Goal: Task Accomplishment & Management: Use online tool/utility

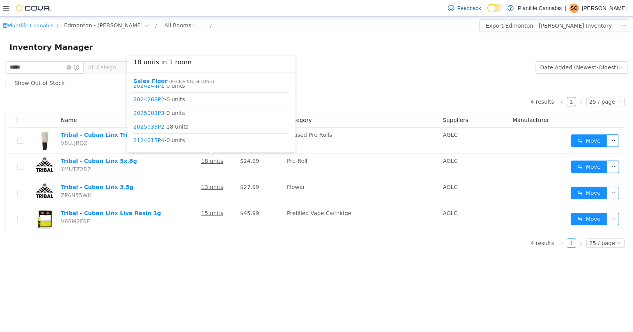
scroll to position [269, 0]
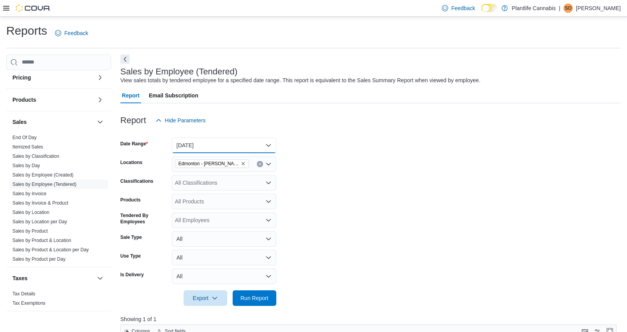
click at [244, 145] on button "[DATE]" at bounding box center [224, 146] width 105 height 16
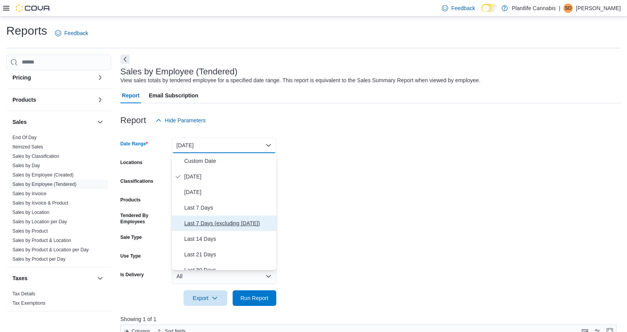
click at [224, 230] on button "Last 7 Days (excluding [DATE])" at bounding box center [224, 224] width 105 height 16
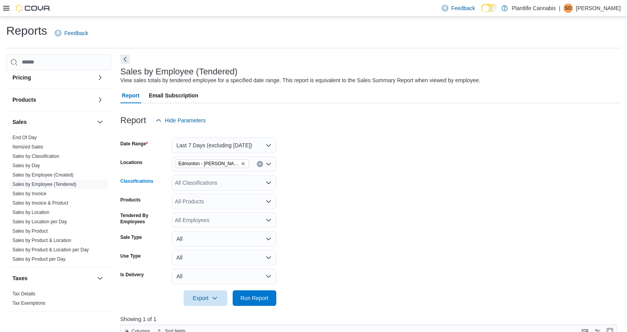
click at [236, 186] on div "All Classifications" at bounding box center [224, 183] width 105 height 16
click at [382, 209] on form "Date Range Last 7 Days (excluding [DATE]) Locations [GEOGRAPHIC_DATA] - [GEOGRA…" at bounding box center [370, 217] width 501 height 178
click at [259, 296] on span "Run Report" at bounding box center [255, 298] width 28 height 8
click at [124, 62] on button "Next" at bounding box center [124, 59] width 9 height 9
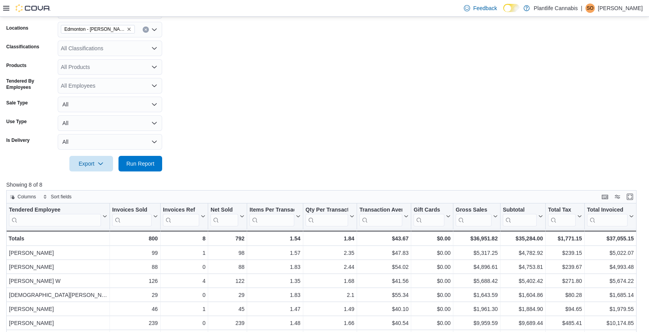
scroll to position [97, 0]
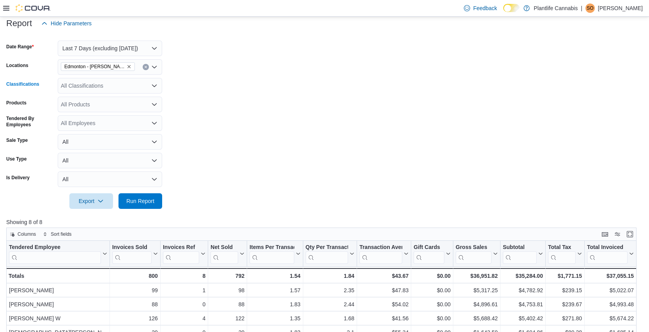
click at [128, 78] on div "All Classifications" at bounding box center [110, 86] width 105 height 16
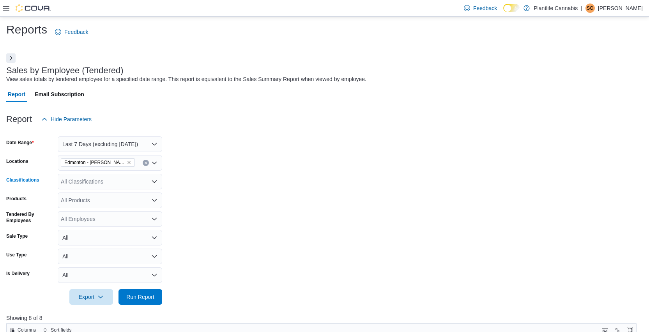
scroll to position [2, 0]
click at [124, 181] on div "All Classifications Combo box. Selected. Combo box input. All Classifications. …" at bounding box center [110, 182] width 105 height 16
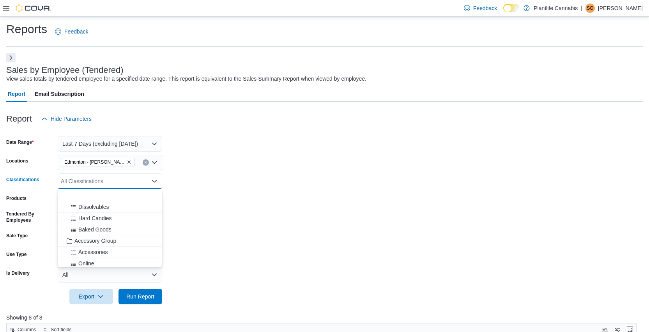
scroll to position [98, 0]
click at [112, 212] on span "Accessory Group" at bounding box center [95, 210] width 42 height 8
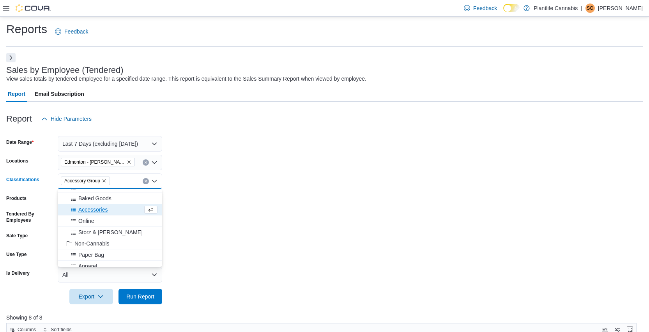
click at [271, 209] on form "Date Range Last 7 Days (excluding [DATE]) Locations [GEOGRAPHIC_DATA] - [GEOGRA…" at bounding box center [324, 216] width 637 height 178
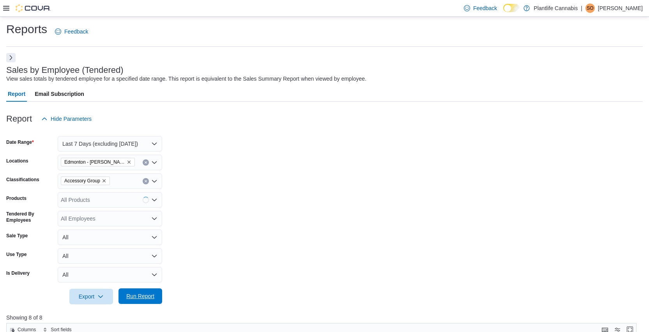
click at [140, 295] on span "Run Report" at bounding box center [140, 296] width 28 height 8
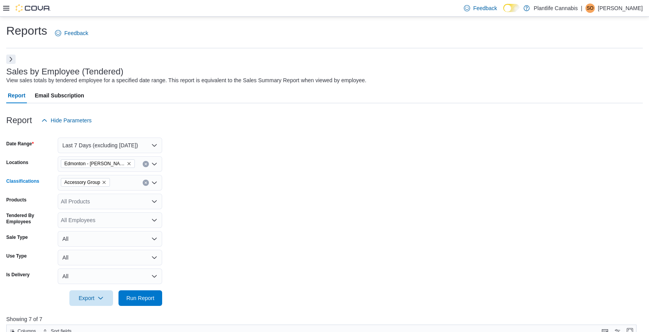
click at [147, 182] on icon "Clear input" at bounding box center [146, 183] width 2 height 2
click at [232, 209] on form "Date Range Last 7 Days (excluding [DATE]) Locations [GEOGRAPHIC_DATA] - [GEOGRA…" at bounding box center [324, 217] width 637 height 178
click at [153, 297] on span "Run Report" at bounding box center [140, 298] width 28 height 8
click at [147, 161] on button "Clear input" at bounding box center [146, 164] width 6 height 6
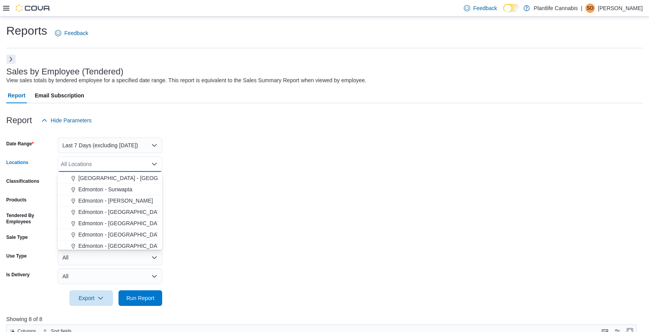
scroll to position [182, 0]
click at [146, 179] on span "[GEOGRAPHIC_DATA] - [GEOGRAPHIC_DATA]" at bounding box center [137, 177] width 119 height 8
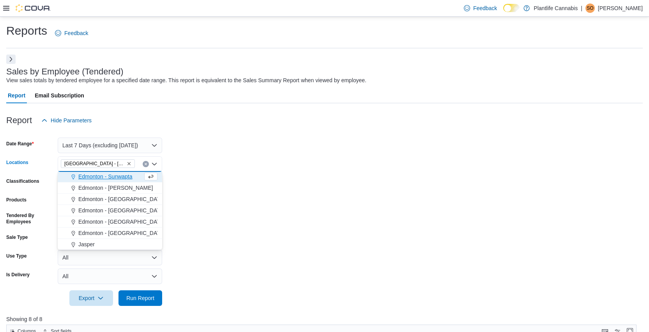
scroll to position [181, 0]
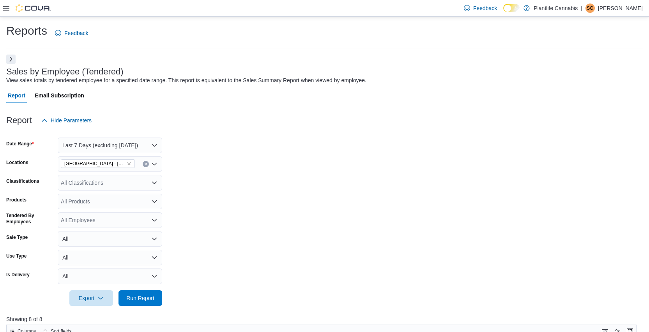
click at [217, 186] on form "Date Range Last 7 Days (excluding [DATE]) Locations [GEOGRAPHIC_DATA] - South C…" at bounding box center [324, 217] width 637 height 178
click at [155, 294] on span "Run Report" at bounding box center [140, 298] width 34 height 16
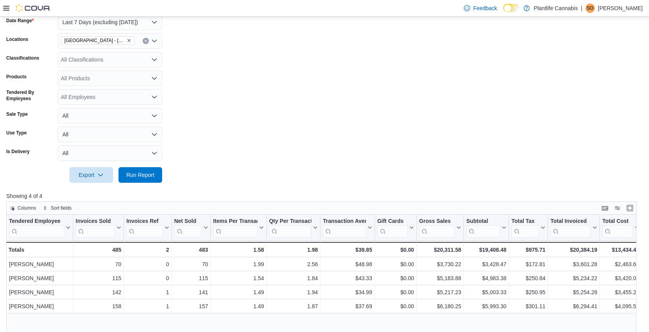
scroll to position [83, 0]
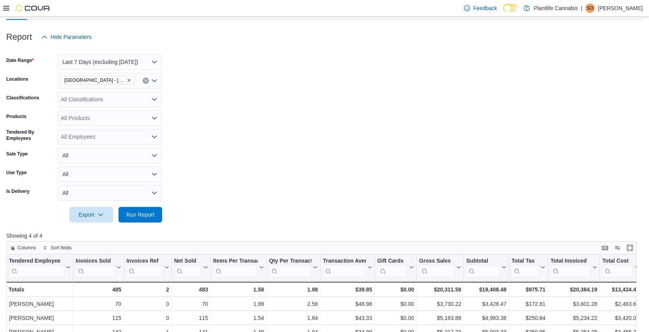
click at [139, 102] on div "All Classifications" at bounding box center [110, 100] width 105 height 16
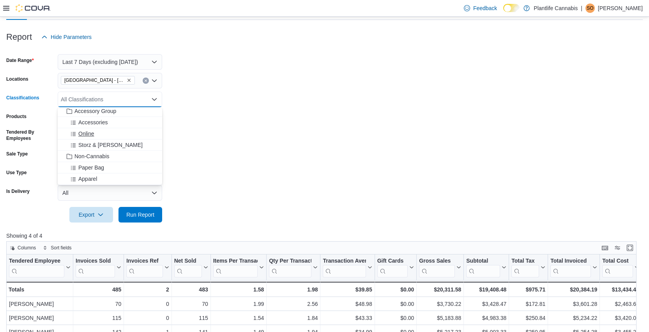
scroll to position [113, 0]
click at [114, 113] on span "Accessory Group" at bounding box center [95, 113] width 42 height 8
click at [247, 124] on form "Date Range Last 7 Days (excluding [DATE]) Locations [GEOGRAPHIC_DATA] - [GEOGRA…" at bounding box center [324, 134] width 637 height 178
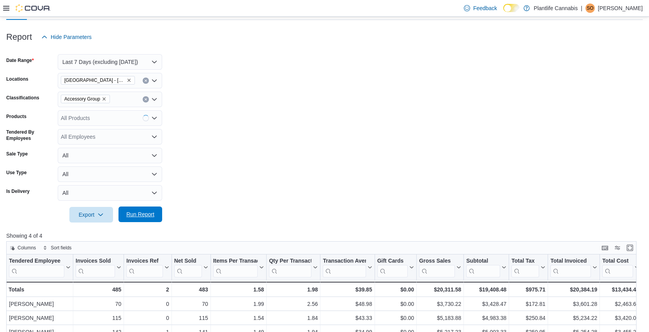
click at [135, 216] on span "Run Report" at bounding box center [140, 215] width 28 height 8
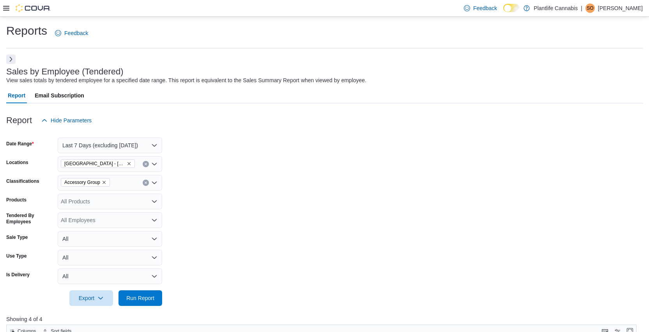
click at [144, 182] on icon "Clear input" at bounding box center [145, 182] width 3 height 3
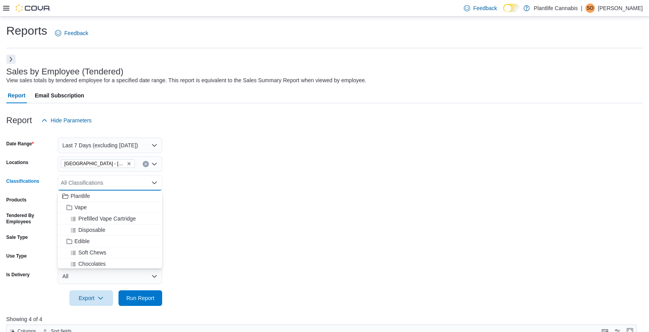
click at [242, 203] on form "Date Range Last 7 Days (excluding [DATE]) Locations [GEOGRAPHIC_DATA] - [GEOGRA…" at bounding box center [324, 217] width 637 height 178
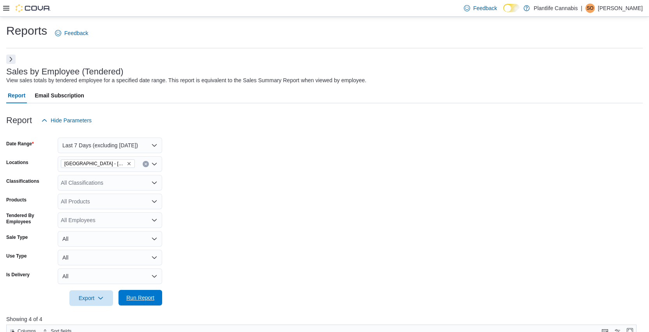
click at [141, 301] on span "Run Report" at bounding box center [140, 298] width 28 height 8
click at [10, 59] on button "Next" at bounding box center [10, 59] width 9 height 9
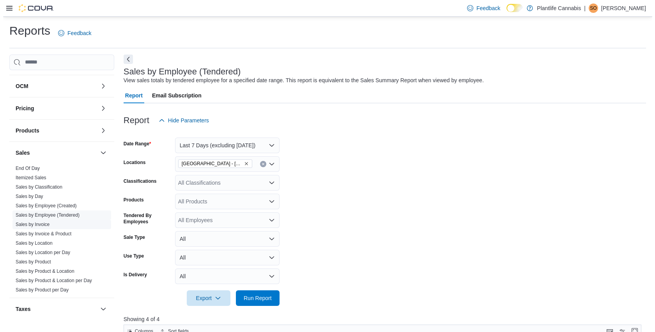
scroll to position [249, 0]
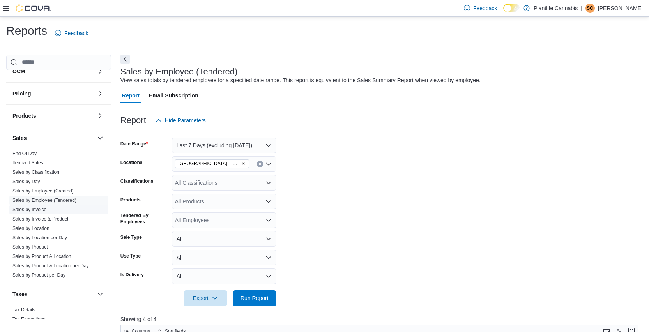
click at [45, 210] on link "Sales by Invoice" at bounding box center [29, 209] width 34 height 5
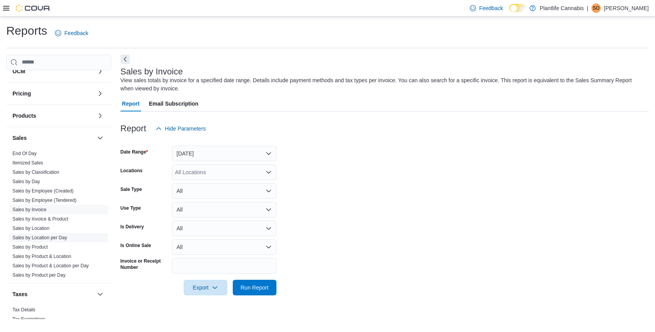
click at [62, 237] on link "Sales by Location per Day" at bounding box center [39, 237] width 55 height 5
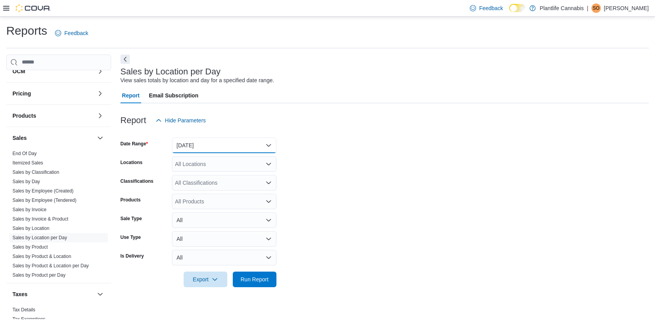
click at [223, 142] on button "[DATE]" at bounding box center [224, 146] width 105 height 16
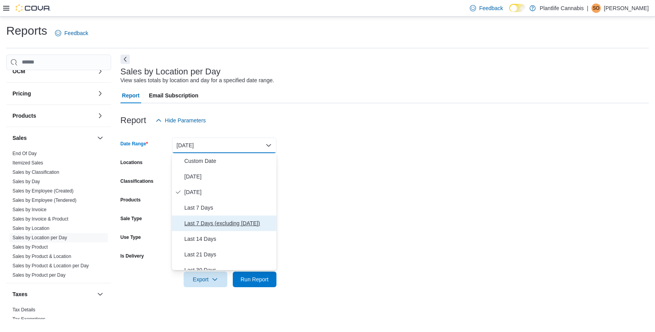
click at [232, 218] on button "Last 7 Days (excluding [DATE])" at bounding box center [224, 224] width 105 height 16
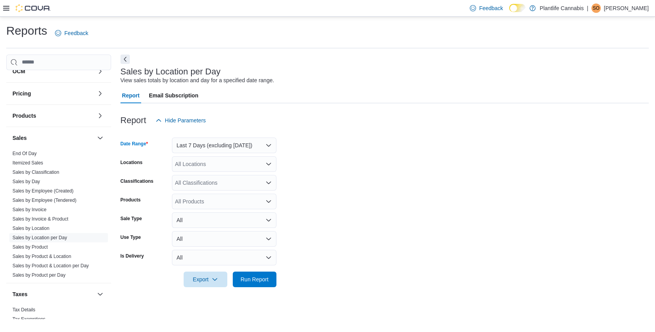
click at [250, 166] on div "All Locations" at bounding box center [224, 164] width 105 height 16
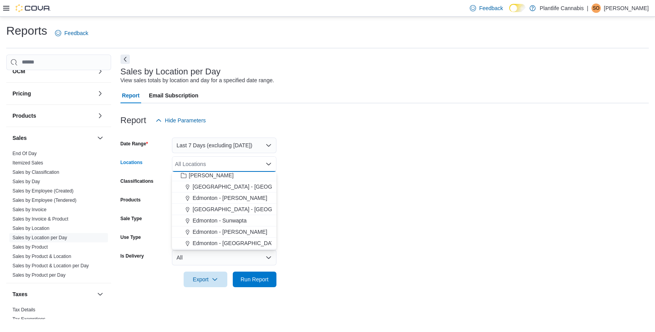
scroll to position [161, 0]
click at [243, 221] on span "Edmonton - [PERSON_NAME]" at bounding box center [230, 220] width 74 height 8
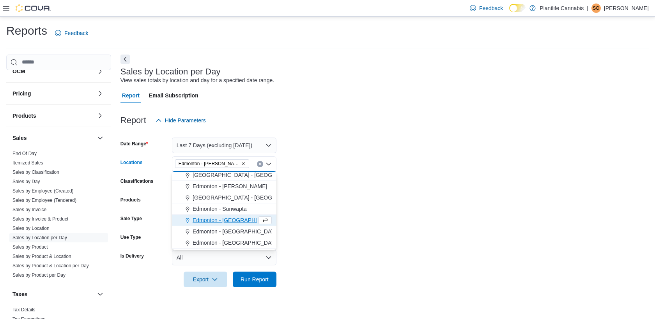
click at [255, 198] on span "[GEOGRAPHIC_DATA] - [GEOGRAPHIC_DATA]" at bounding box center [252, 198] width 119 height 8
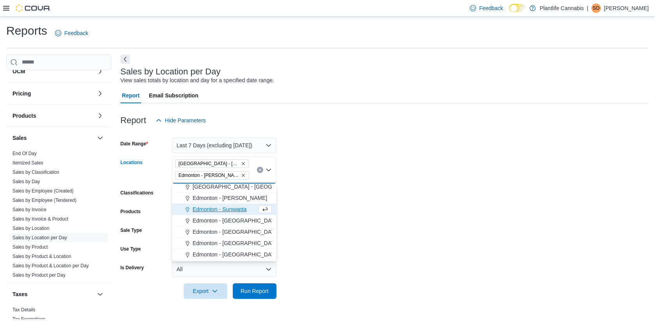
click at [241, 176] on icon "Remove Edmonton - Terra Losa from selection in this group" at bounding box center [243, 175] width 5 height 5
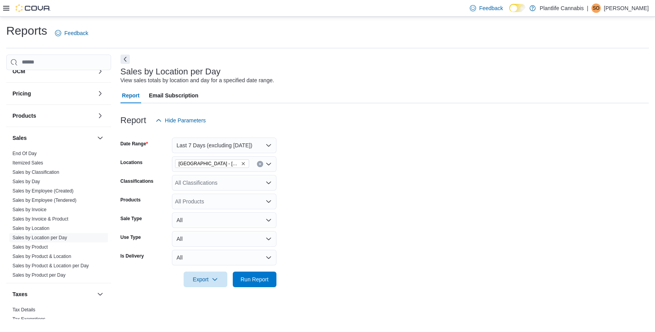
drag, startPoint x: 327, startPoint y: 186, endPoint x: 278, endPoint y: 276, distance: 103.1
click at [327, 186] on form "Date Range Last 7 Days (excluding [DATE]) Locations [GEOGRAPHIC_DATA] - South C…" at bounding box center [384, 207] width 528 height 159
click at [263, 278] on span "Run Report" at bounding box center [255, 279] width 28 height 8
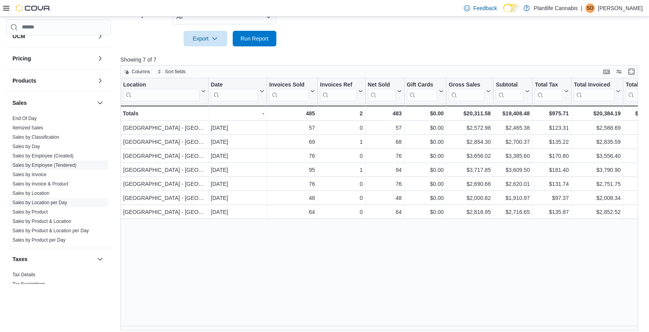
click at [67, 164] on link "Sales by Employee (Tendered)" at bounding box center [44, 165] width 64 height 5
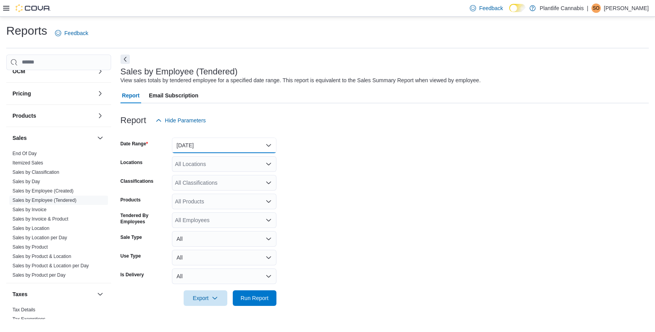
click at [239, 142] on button "[DATE]" at bounding box center [224, 146] width 105 height 16
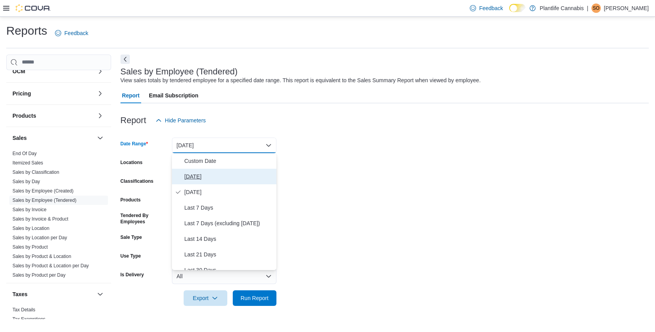
click at [194, 178] on span "[DATE]" at bounding box center [228, 176] width 89 height 9
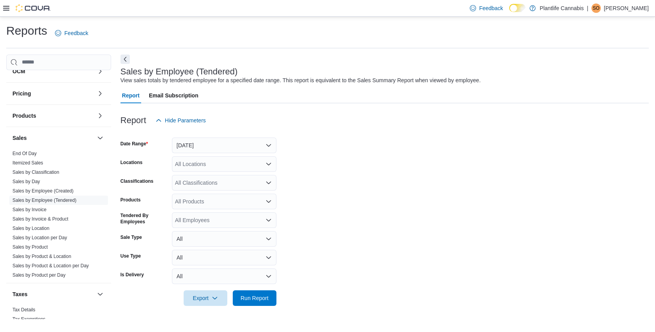
click at [236, 153] on form "Date Range [DATE] Locations All Locations Classifications All Classifications P…" at bounding box center [384, 217] width 528 height 178
click at [236, 160] on div "All Locations" at bounding box center [224, 164] width 105 height 16
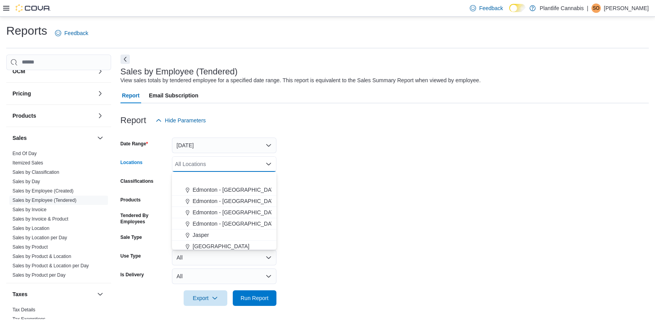
scroll to position [201, 0]
click at [244, 180] on span "Edmonton - [PERSON_NAME]" at bounding box center [230, 180] width 74 height 8
click at [362, 192] on form "Date Range [DATE] Locations All Locations Combo box. Selected. Combo box input.…" at bounding box center [384, 217] width 528 height 178
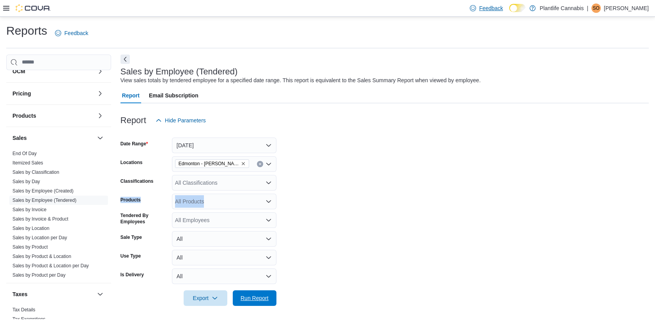
drag, startPoint x: 253, startPoint y: 297, endPoint x: 484, endPoint y: 5, distance: 372.3
click at [253, 297] on span "Run Report" at bounding box center [255, 298] width 28 height 8
click at [41, 210] on link "Sales by Invoice" at bounding box center [29, 209] width 34 height 5
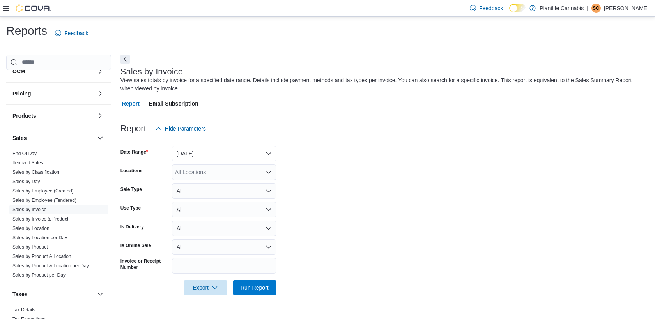
click at [191, 146] on button "[DATE]" at bounding box center [224, 154] width 105 height 16
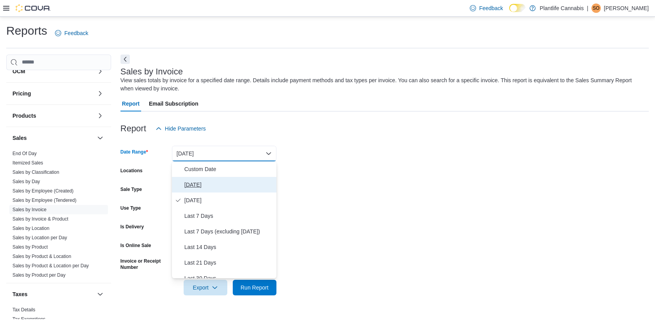
click at [198, 181] on span "[DATE]" at bounding box center [228, 184] width 89 height 9
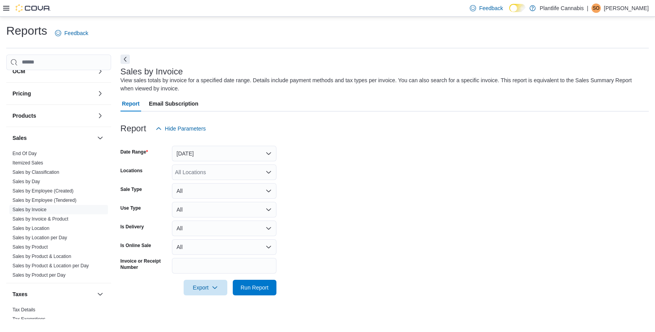
click at [220, 163] on form "Date Range [DATE] Locations All Locations Sale Type All Use Type All Is Deliver…" at bounding box center [384, 215] width 528 height 159
click at [218, 172] on div "All Locations" at bounding box center [224, 173] width 105 height 16
click at [245, 148] on button "[DATE]" at bounding box center [224, 154] width 105 height 16
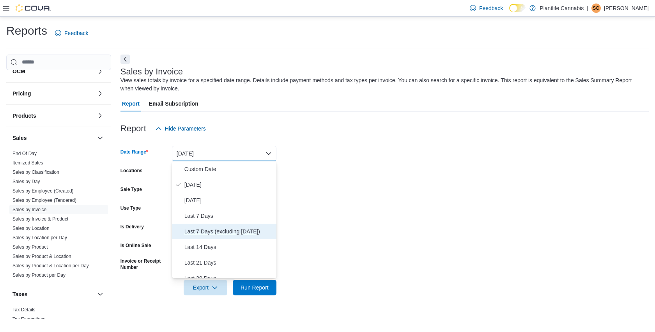
click at [232, 227] on span "Last 7 Days (excluding [DATE])" at bounding box center [228, 231] width 89 height 9
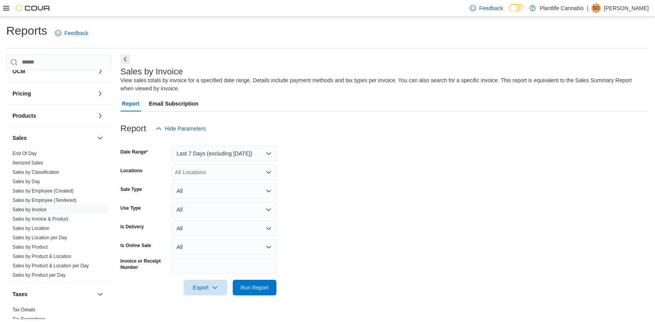
click at [250, 177] on div "All Locations" at bounding box center [224, 173] width 105 height 16
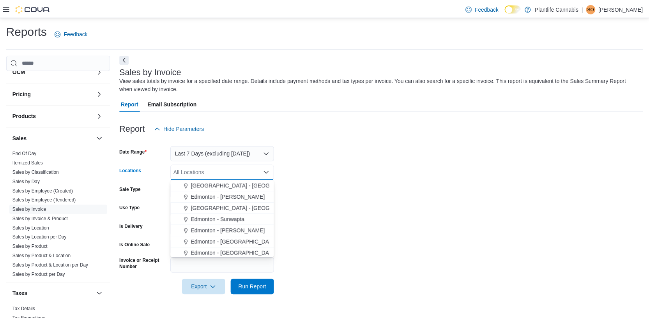
scroll to position [166, 0]
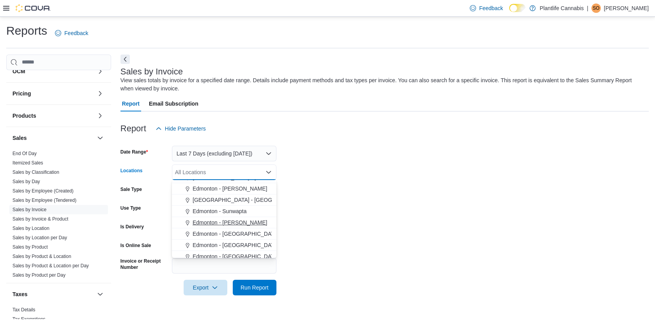
click at [240, 221] on span "Edmonton - [PERSON_NAME]" at bounding box center [230, 223] width 74 height 8
click at [248, 203] on span "[GEOGRAPHIC_DATA] - [GEOGRAPHIC_DATA]" at bounding box center [252, 200] width 119 height 8
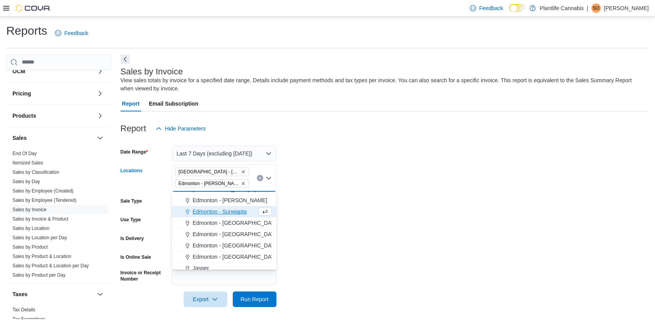
click at [369, 207] on form "Date Range Last 7 Days (excluding [DATE]) Locations [GEOGRAPHIC_DATA] - [GEOGRA…" at bounding box center [384, 221] width 528 height 171
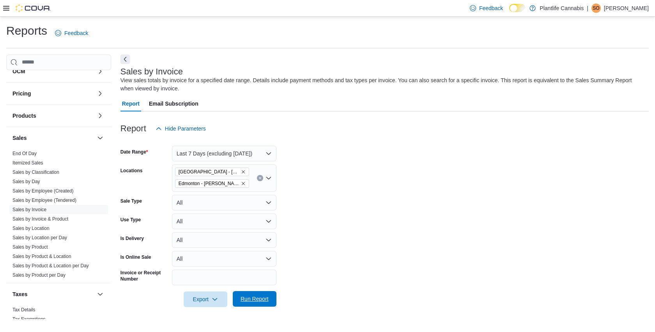
click at [262, 302] on span "Run Report" at bounding box center [255, 299] width 28 height 8
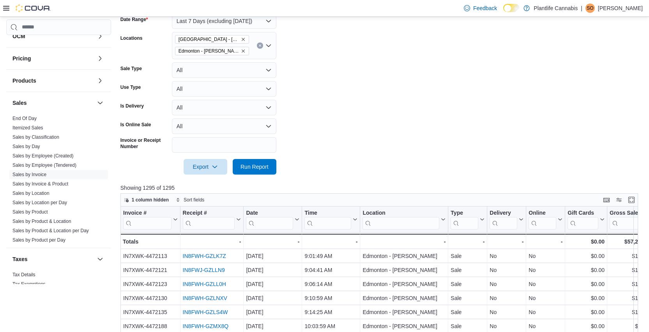
scroll to position [137, 0]
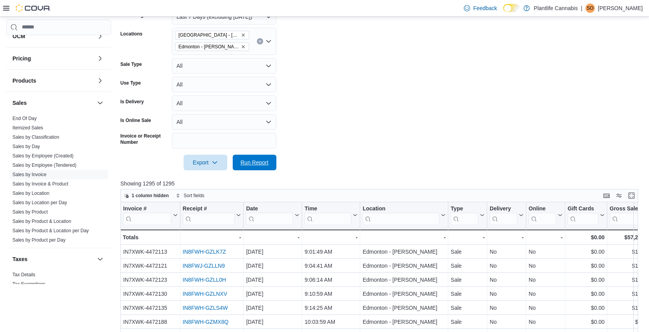
drag, startPoint x: 252, startPoint y: 161, endPoint x: 383, endPoint y: 60, distance: 165.7
click at [252, 162] on span "Run Report" at bounding box center [255, 163] width 28 height 8
click at [206, 167] on span "Export" at bounding box center [205, 162] width 34 height 16
click at [204, 179] on span "Export to Excel" at bounding box center [205, 178] width 35 height 6
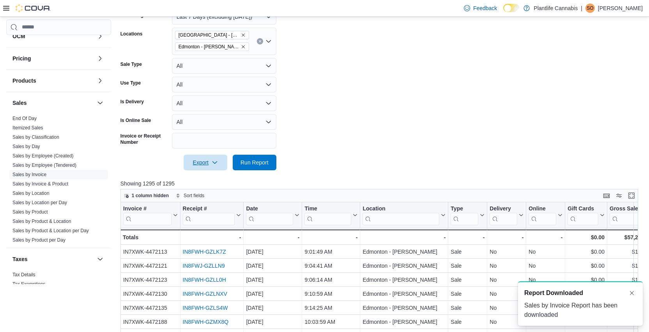
scroll to position [0, 0]
